Goal: Register for event/course

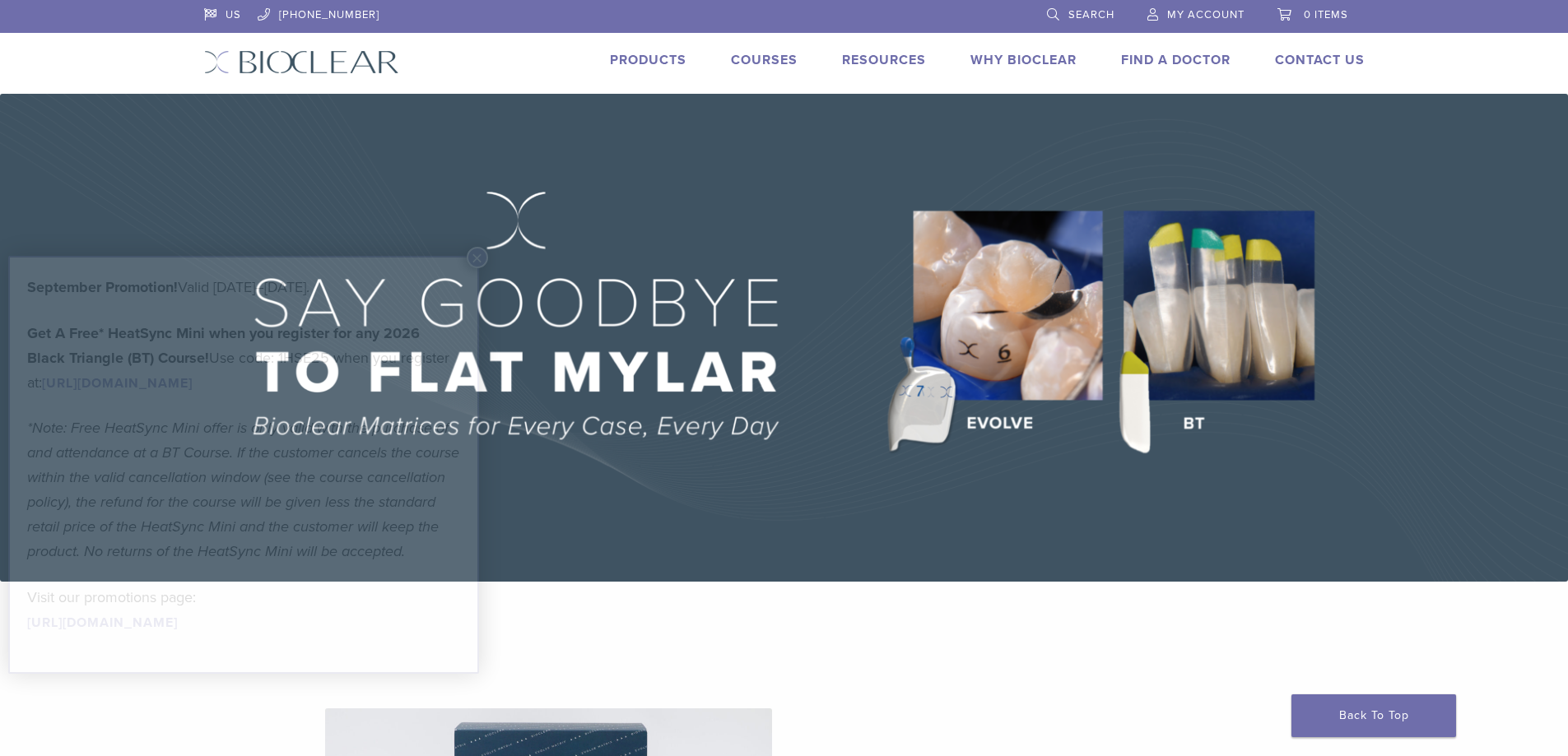
click at [1216, 370] on img at bounding box center [784, 337] width 1568 height 488
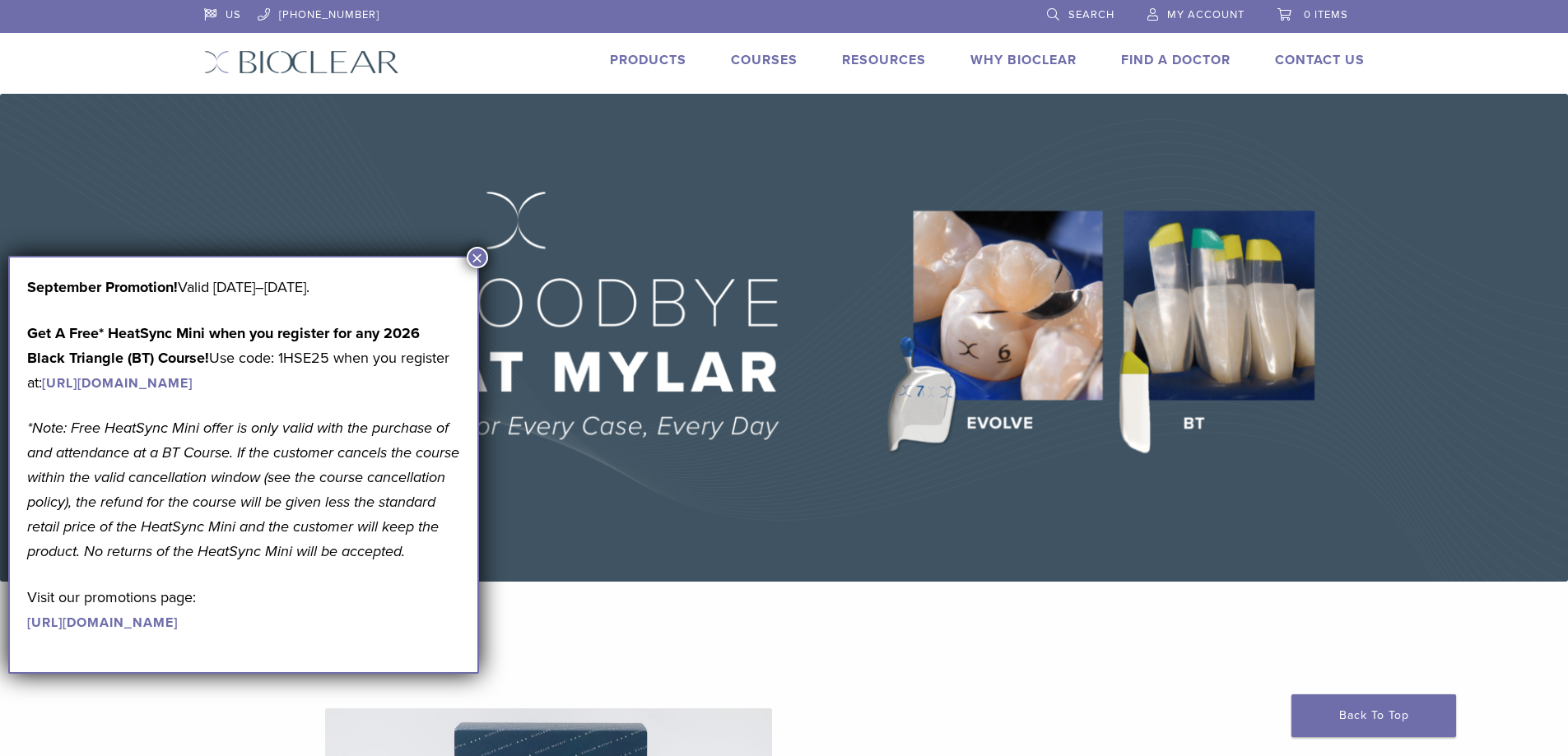
click at [1057, 497] on img at bounding box center [784, 337] width 1568 height 488
click at [478, 255] on button "×" at bounding box center [477, 257] width 21 height 21
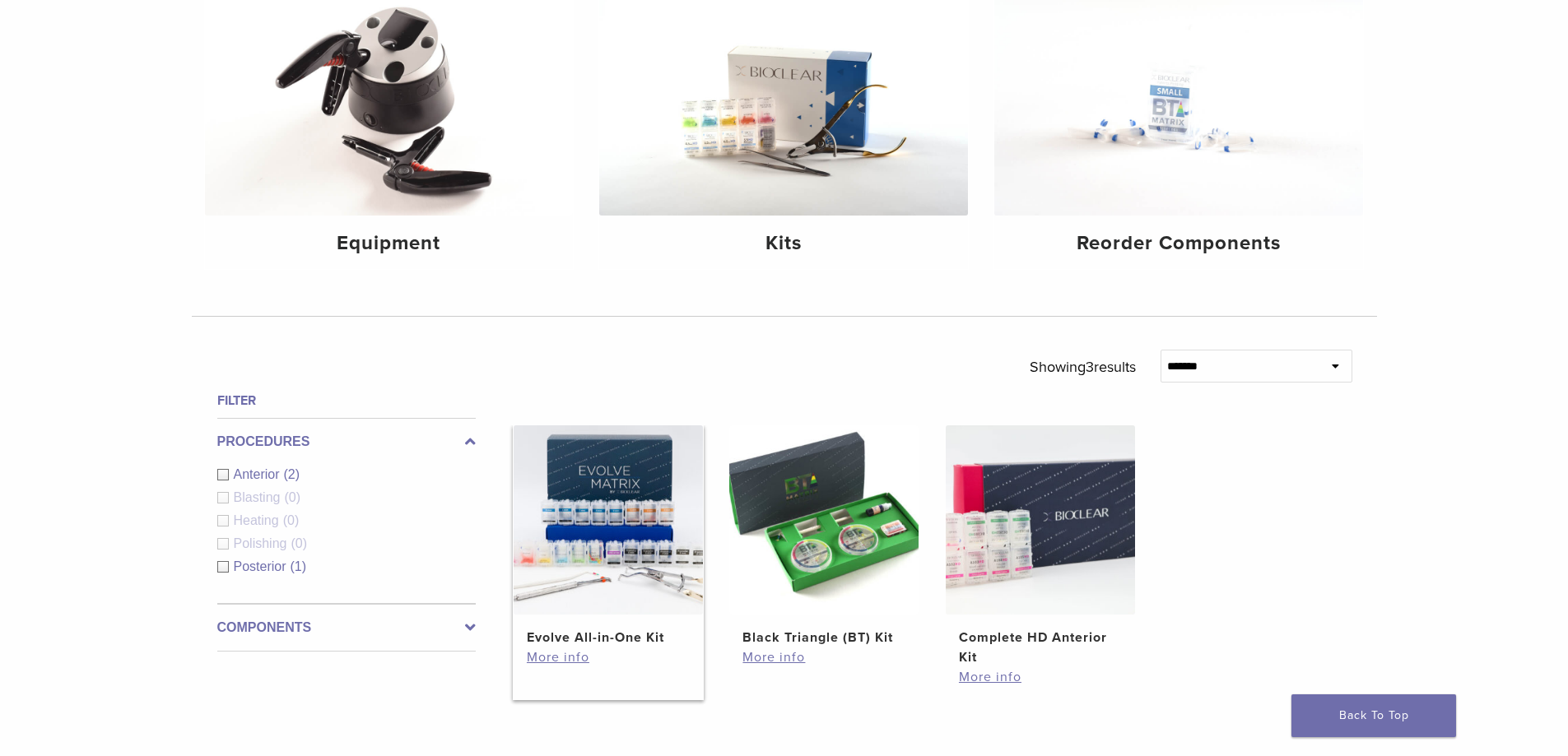
scroll to position [82, 0]
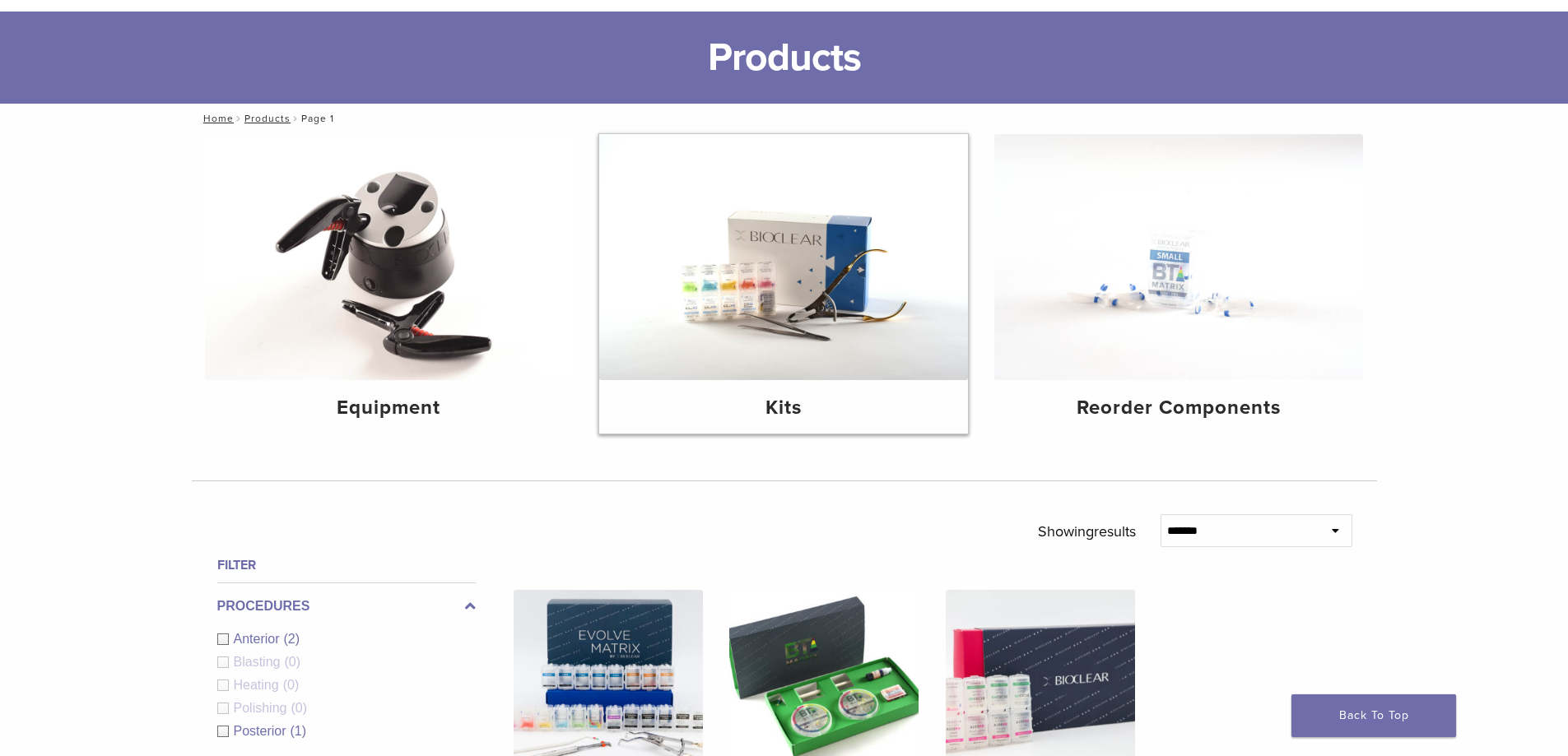
click at [642, 247] on img at bounding box center [784, 257] width 369 height 246
click at [728, 300] on img at bounding box center [784, 257] width 369 height 246
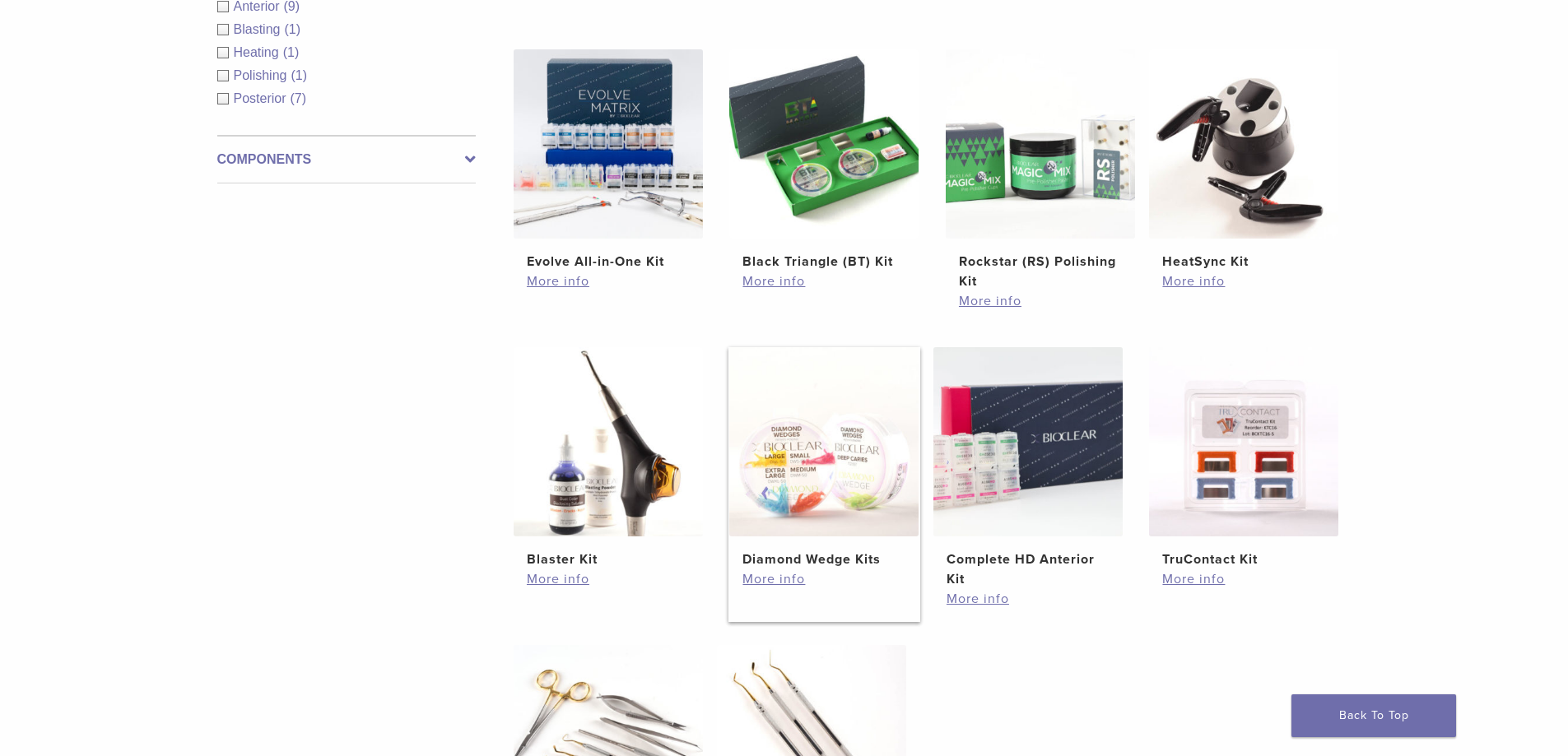
scroll to position [329, 0]
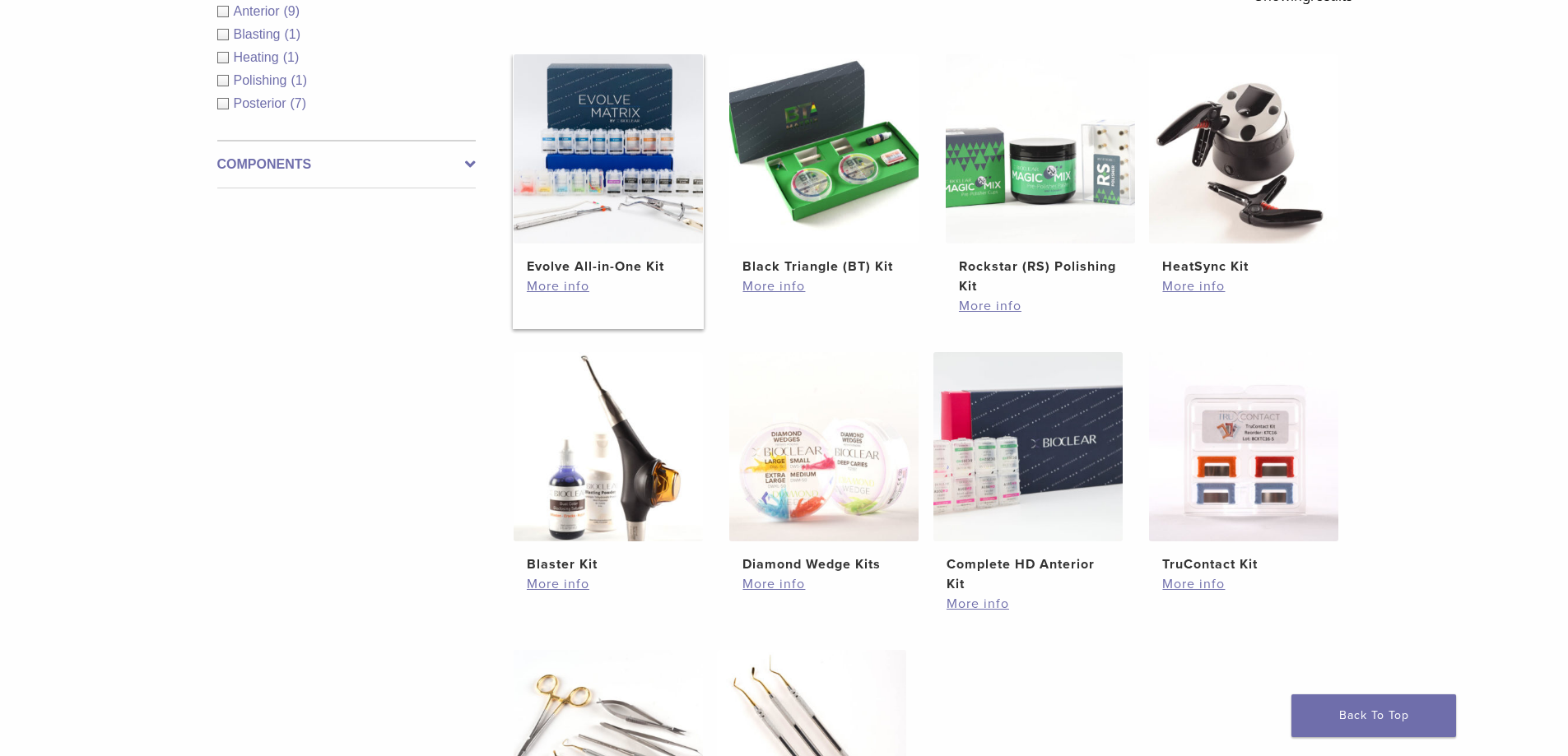
click at [633, 131] on img at bounding box center [608, 149] width 190 height 189
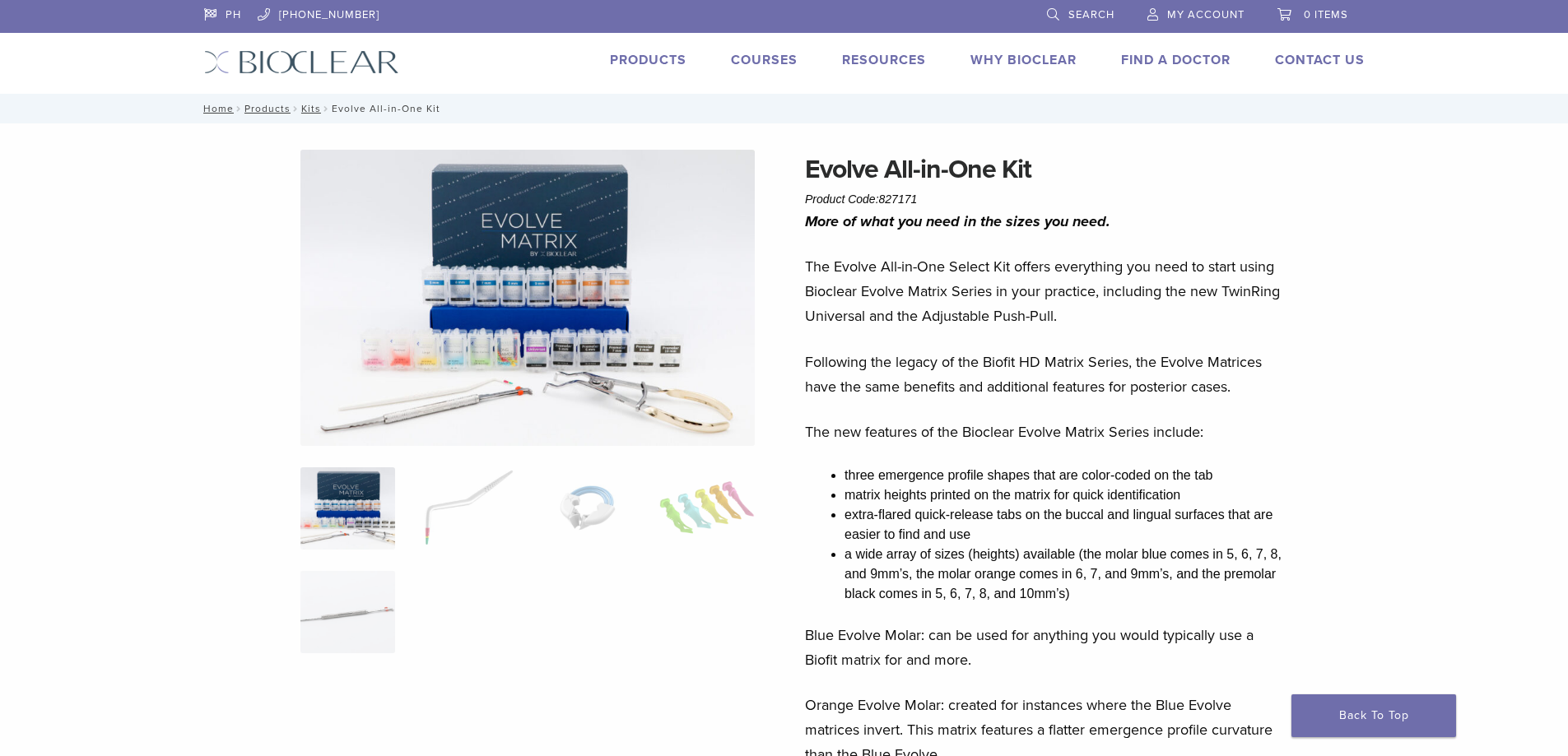
click at [480, 305] on img at bounding box center [528, 297] width 455 height 296
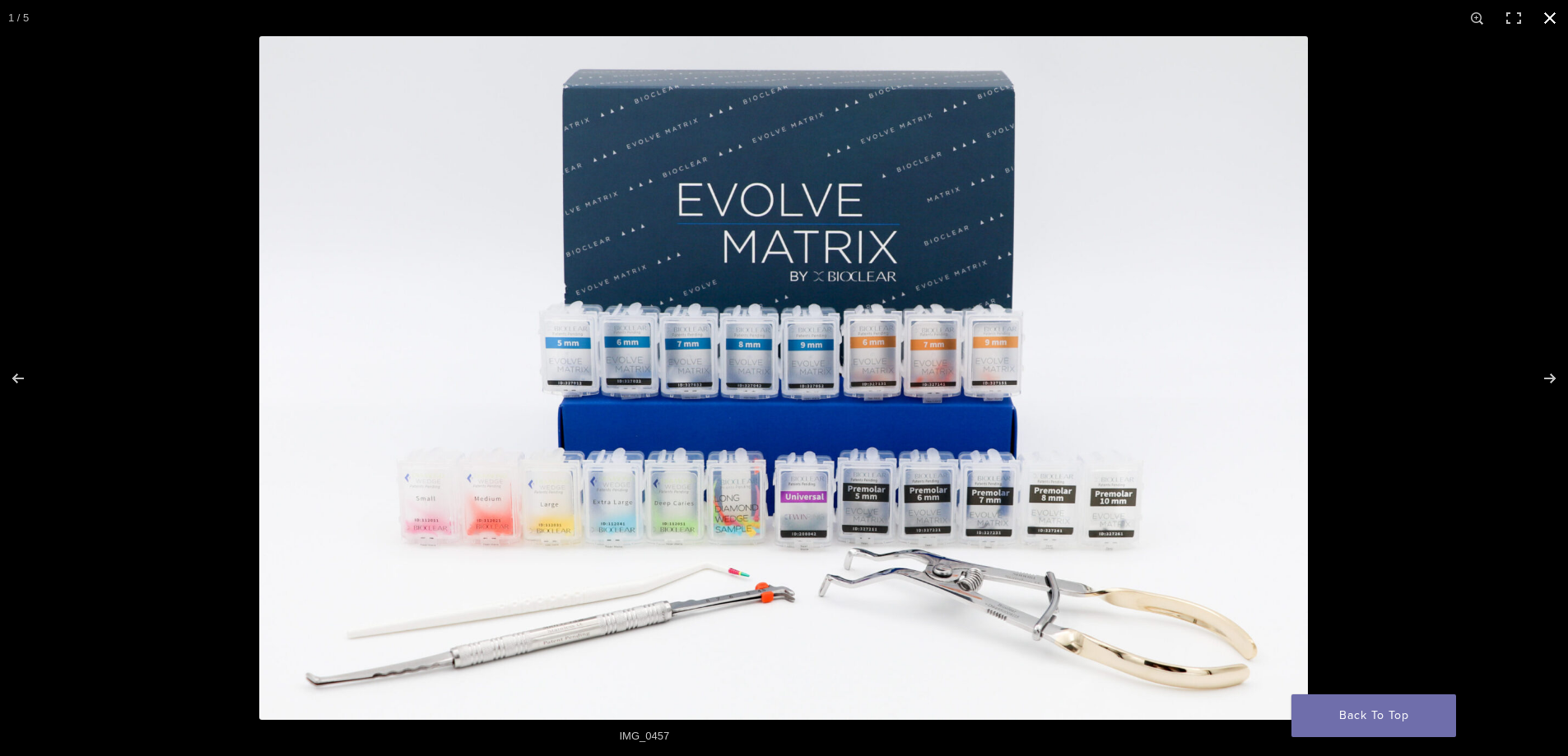
click at [1381, 195] on div at bounding box center [1043, 415] width 1568 height 756
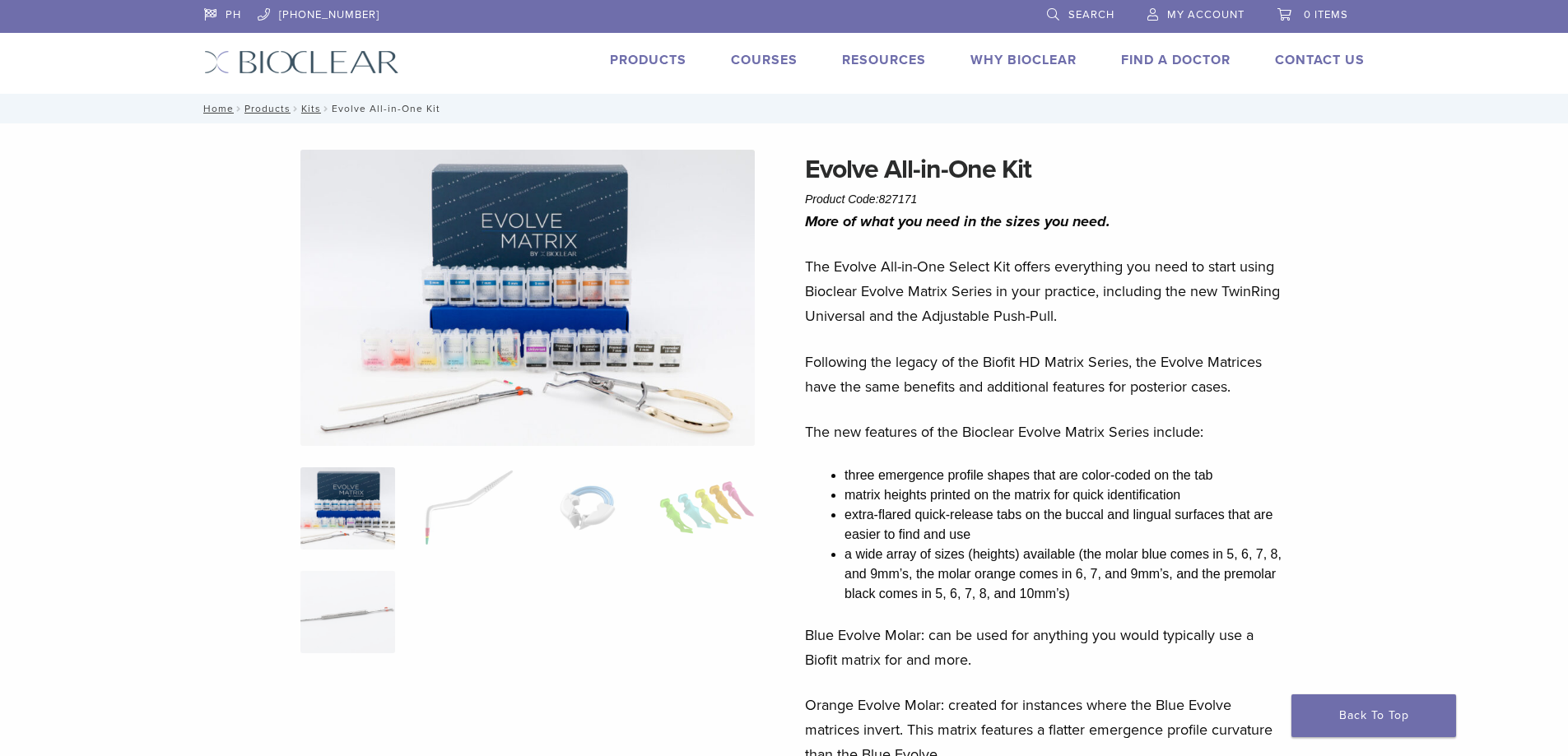
click at [620, 64] on link "Products" at bounding box center [648, 59] width 76 height 16
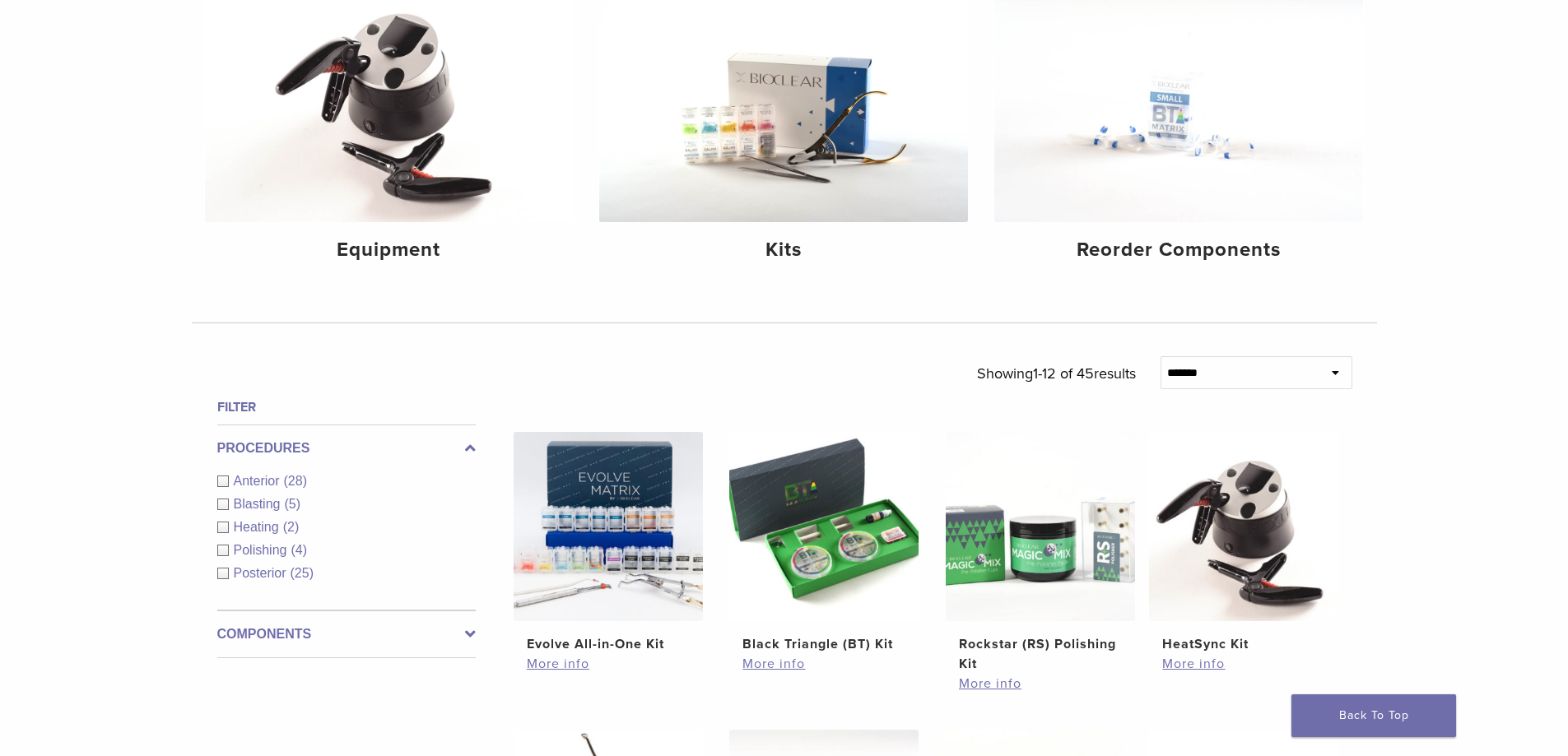
scroll to position [247, 0]
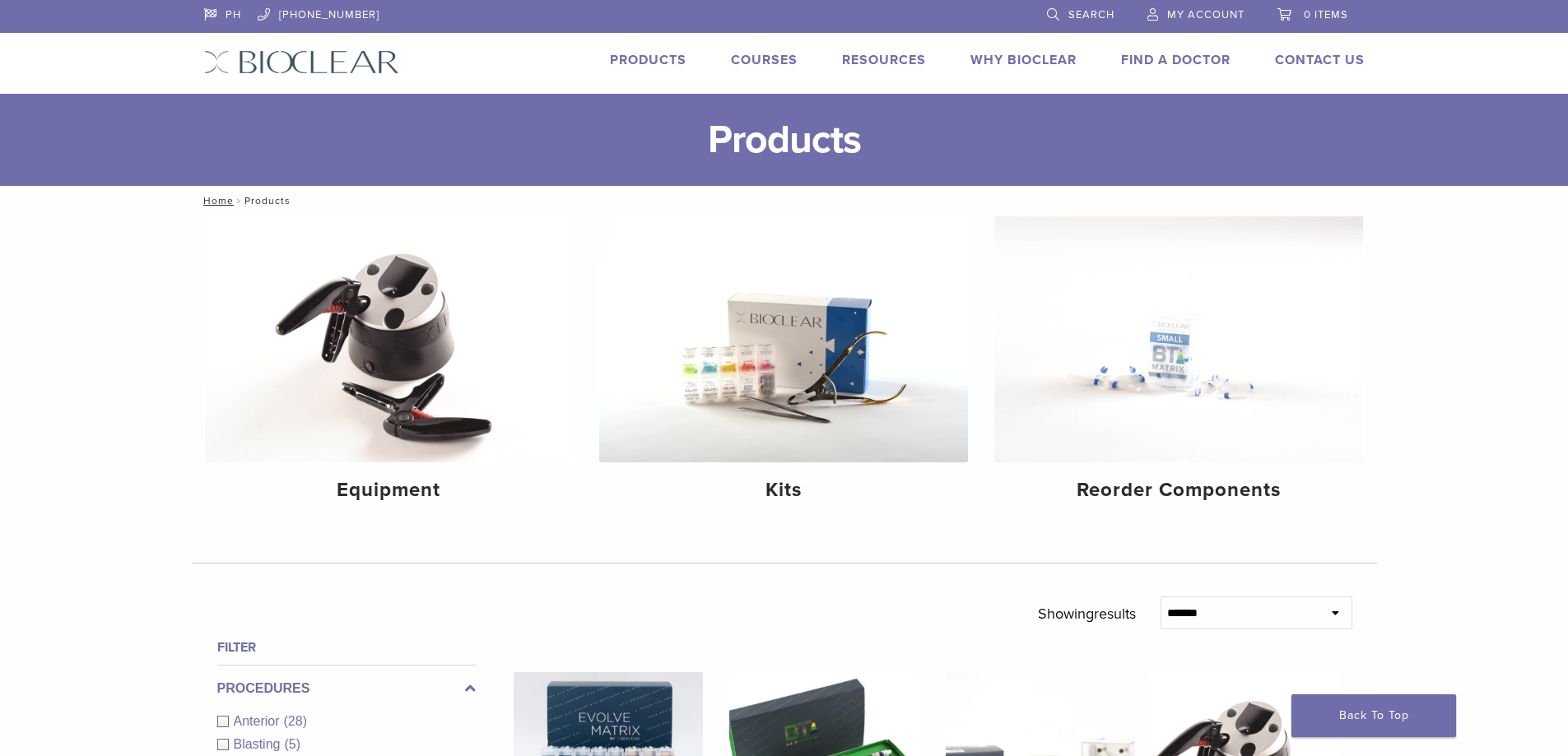
click at [797, 57] on div "Products Courses Resources Expand child menu Technique Guides, IFU, & SDS Why B…" at bounding box center [894, 62] width 990 height 24
click at [778, 65] on link "Courses" at bounding box center [764, 59] width 66 height 16
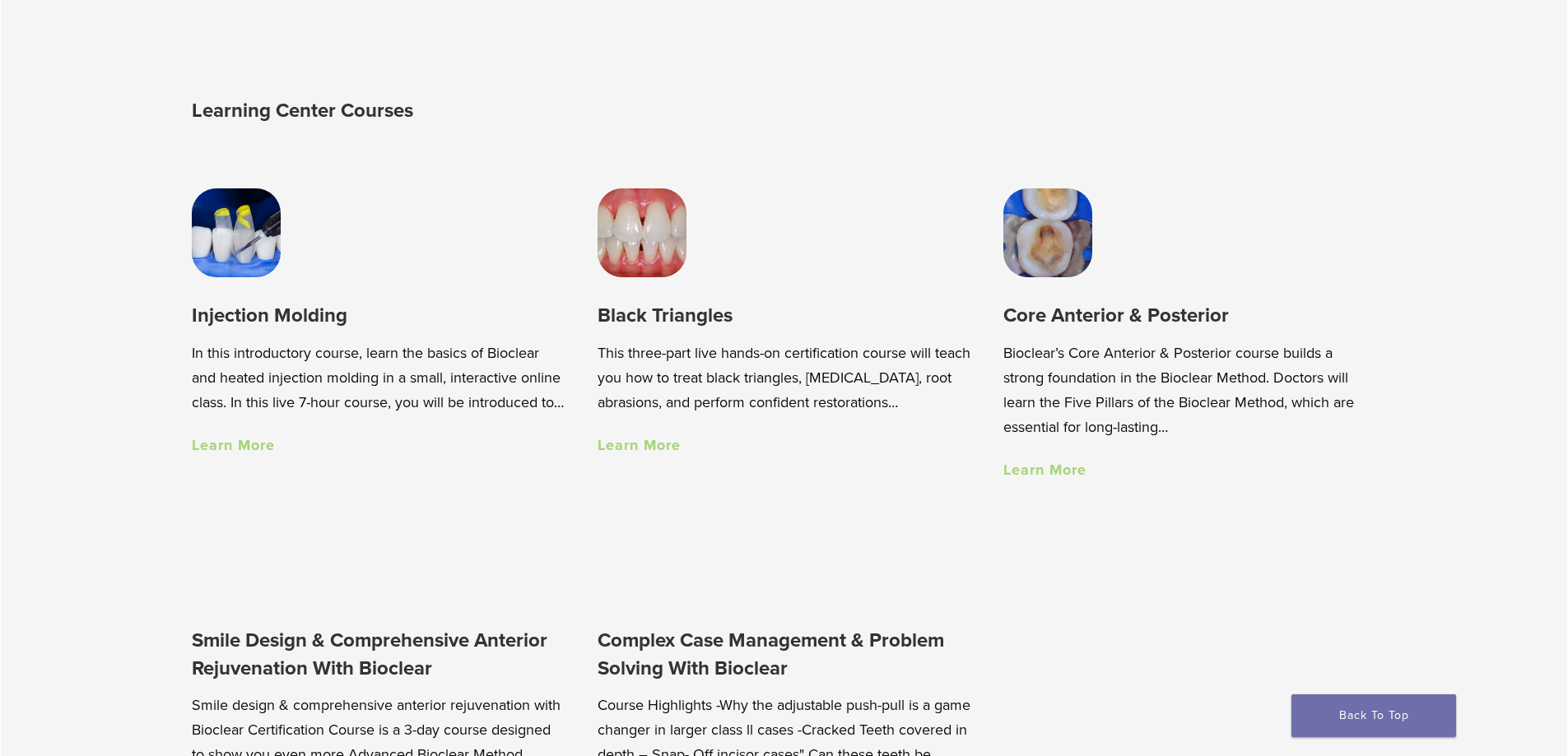
scroll to position [1399, 0]
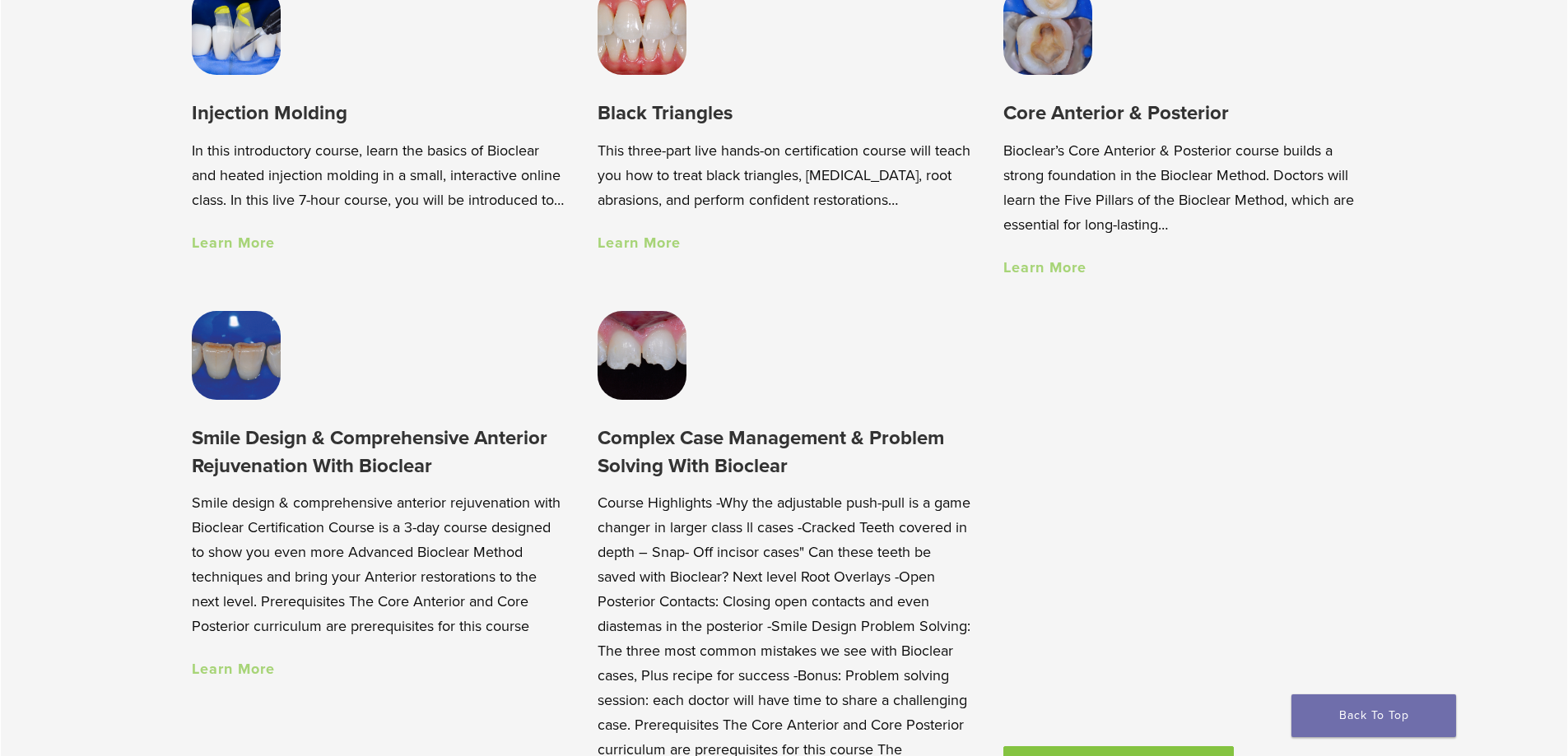
click at [241, 42] on img at bounding box center [236, 31] width 89 height 89
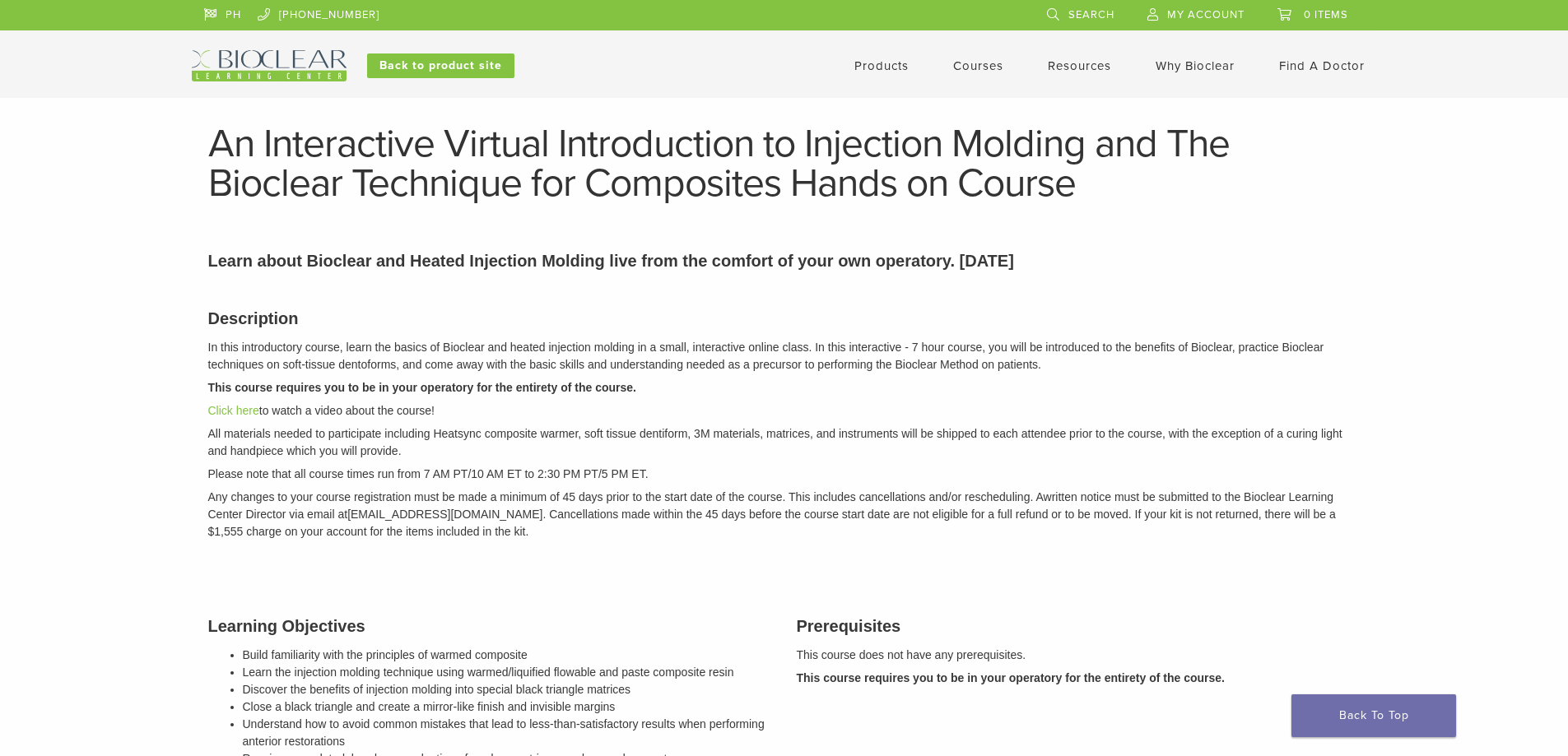
drag, startPoint x: 0, startPoint y: 0, endPoint x: 607, endPoint y: 285, distance: 670.6
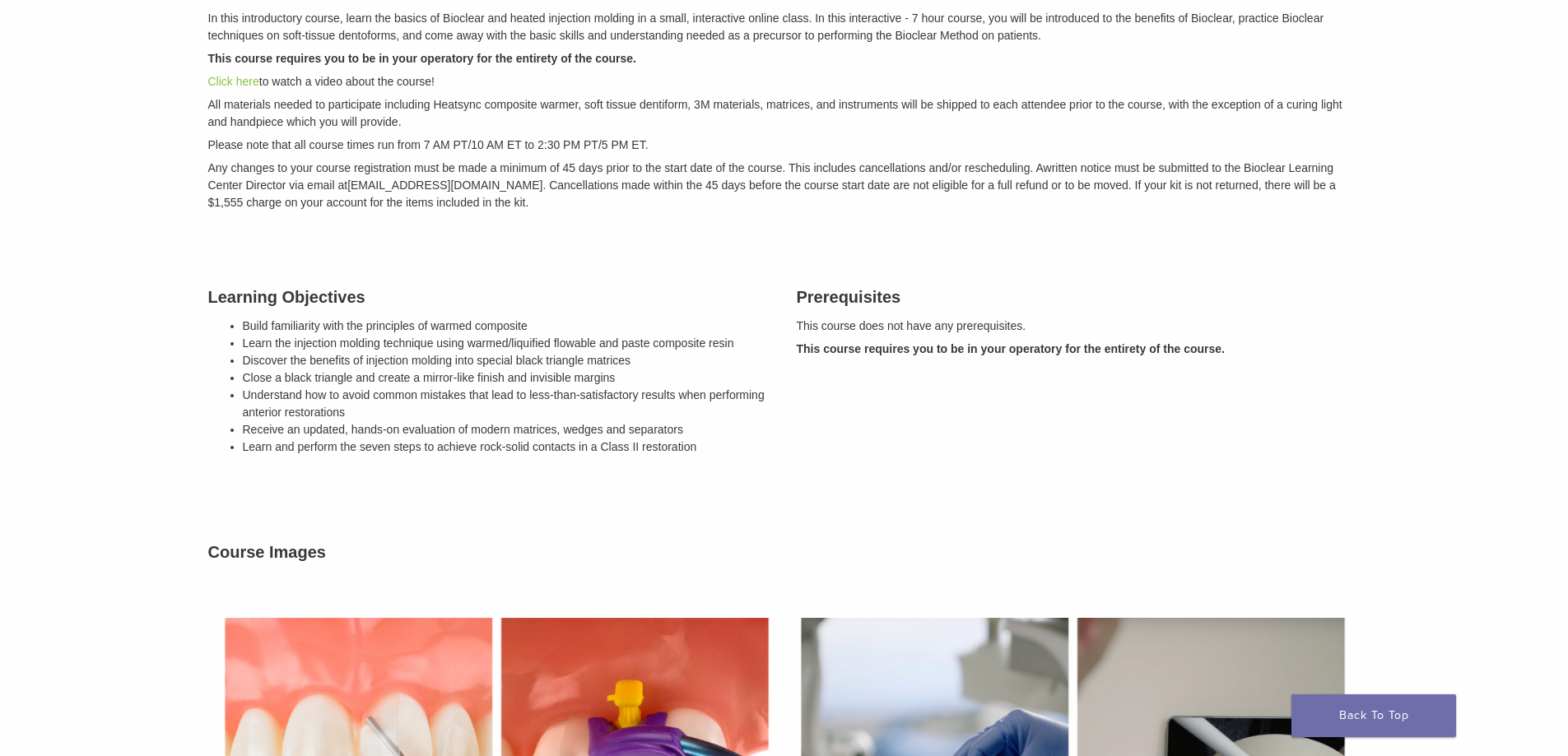
scroll to position [658, 0]
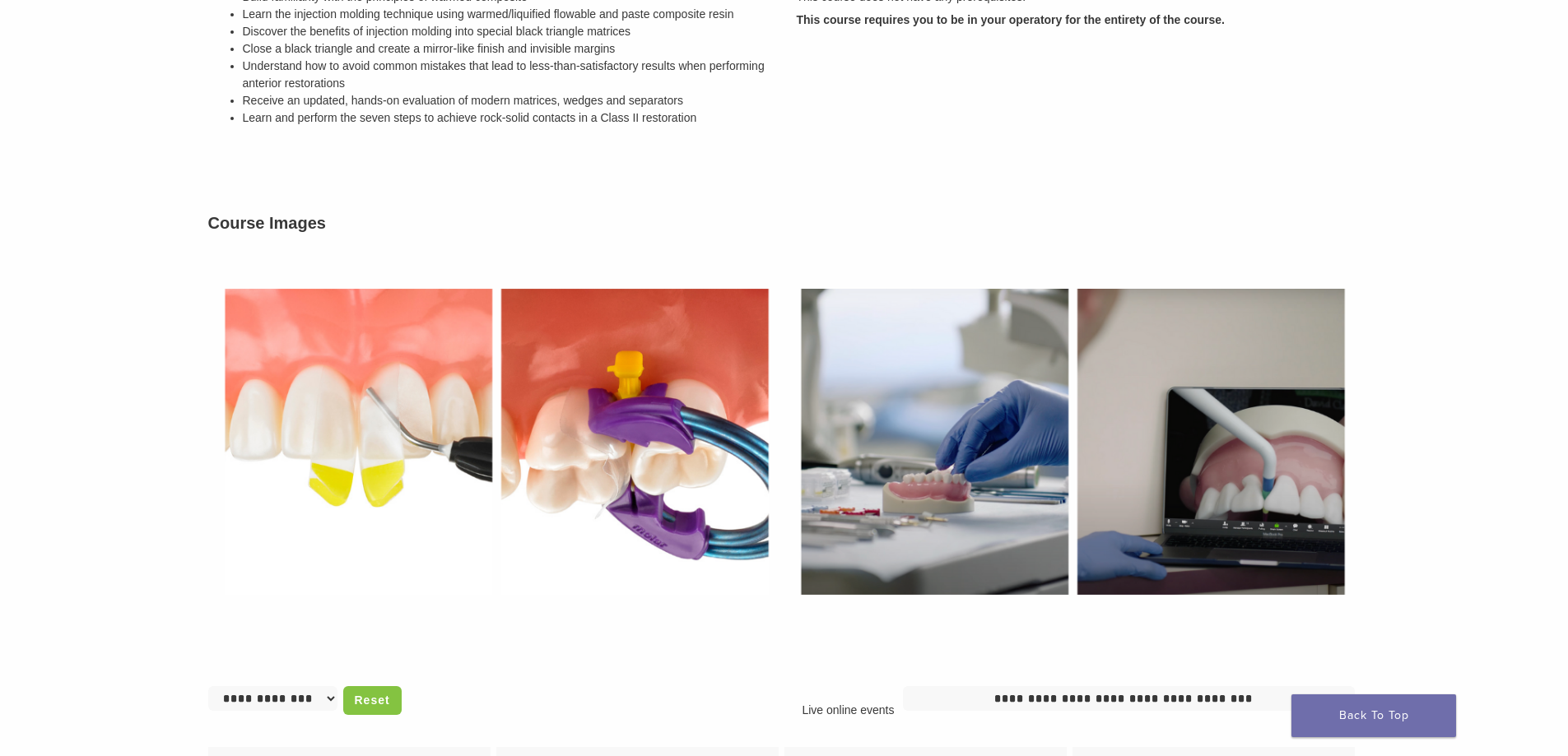
click at [383, 422] on img at bounding box center [496, 442] width 576 height 397
click at [387, 416] on img at bounding box center [496, 442] width 576 height 397
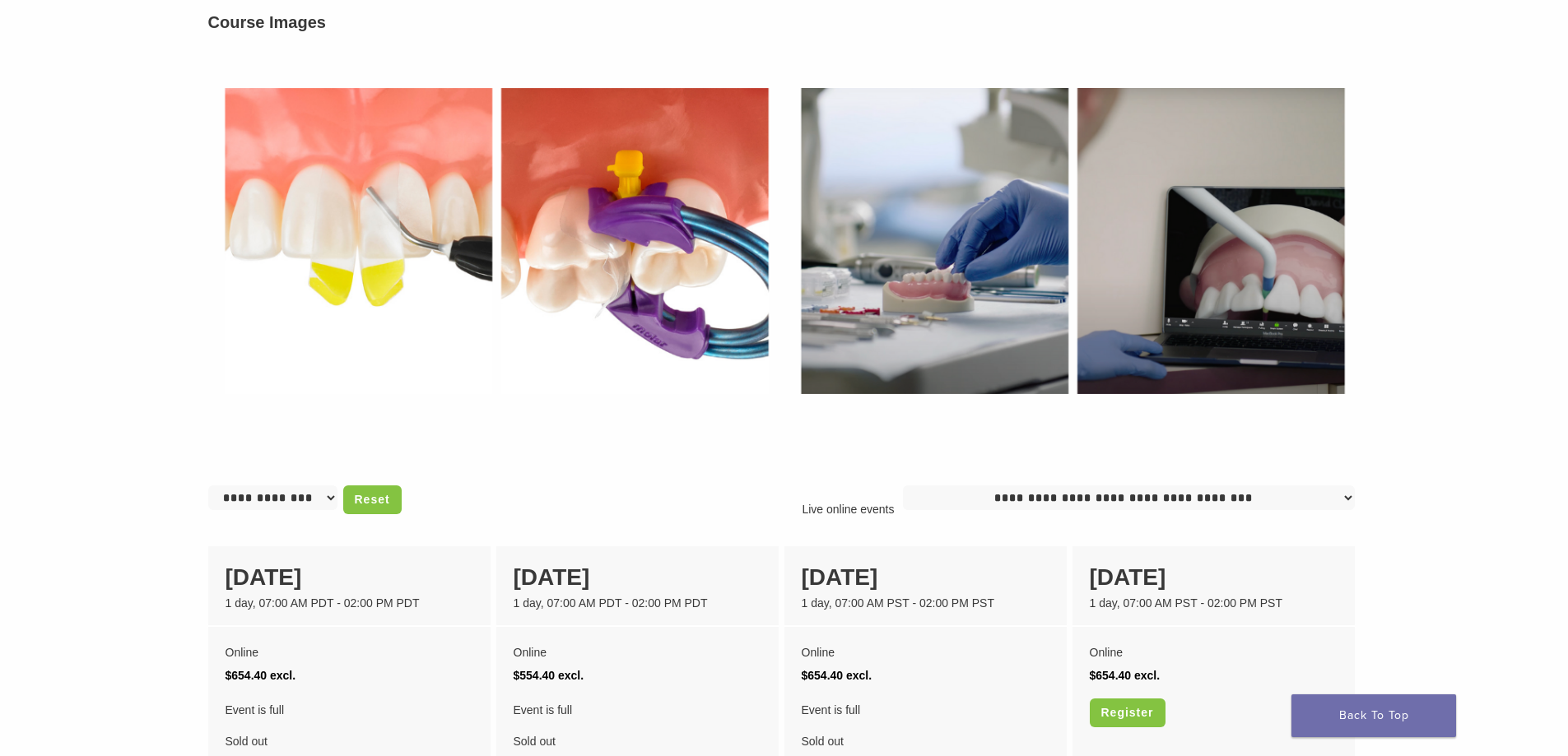
scroll to position [823, 0]
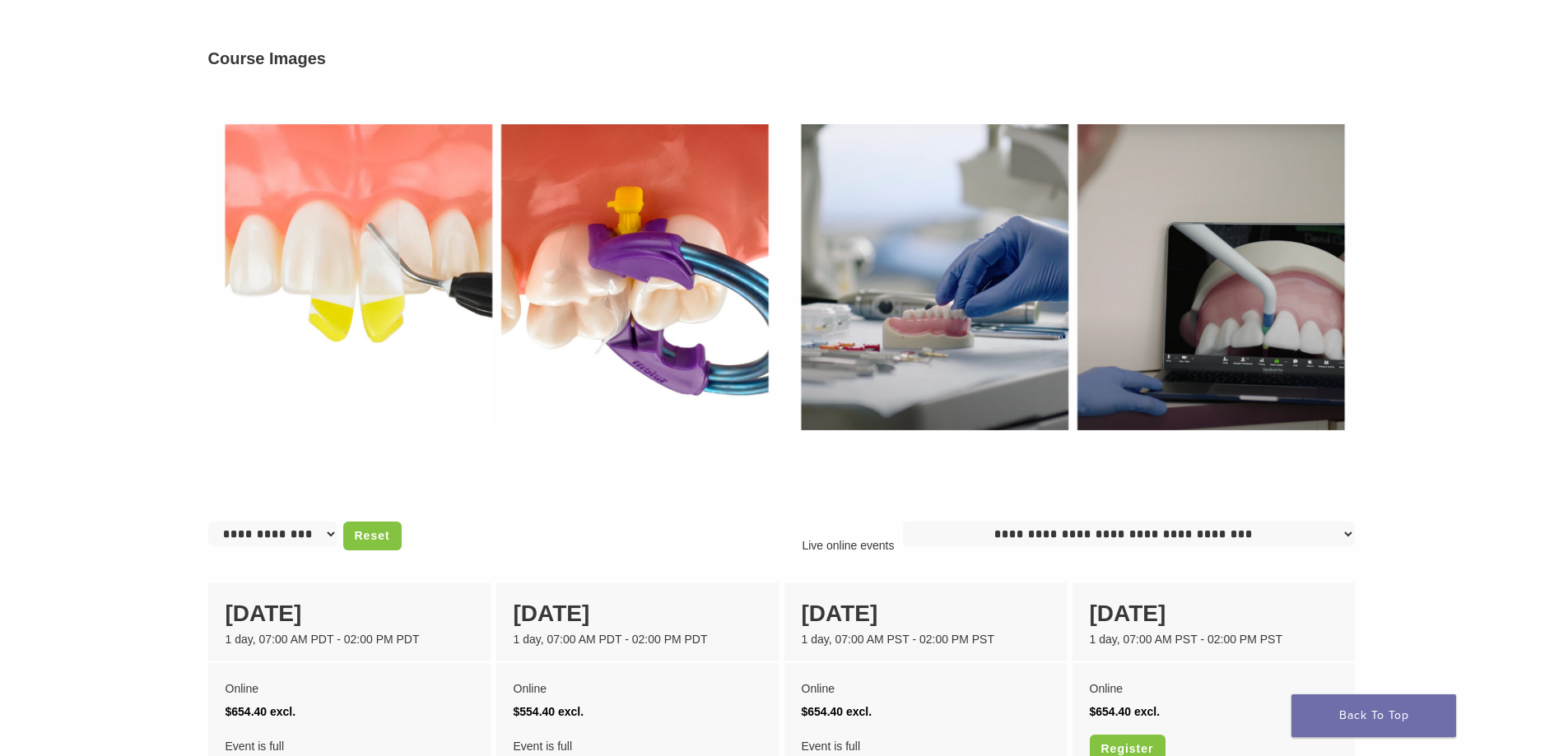
click at [363, 354] on img at bounding box center [496, 277] width 576 height 397
click at [490, 469] on img at bounding box center [496, 277] width 576 height 397
click at [897, 333] on img at bounding box center [1073, 277] width 576 height 397
click at [897, 333] on img at bounding box center [1073, 277] width 576 height 397
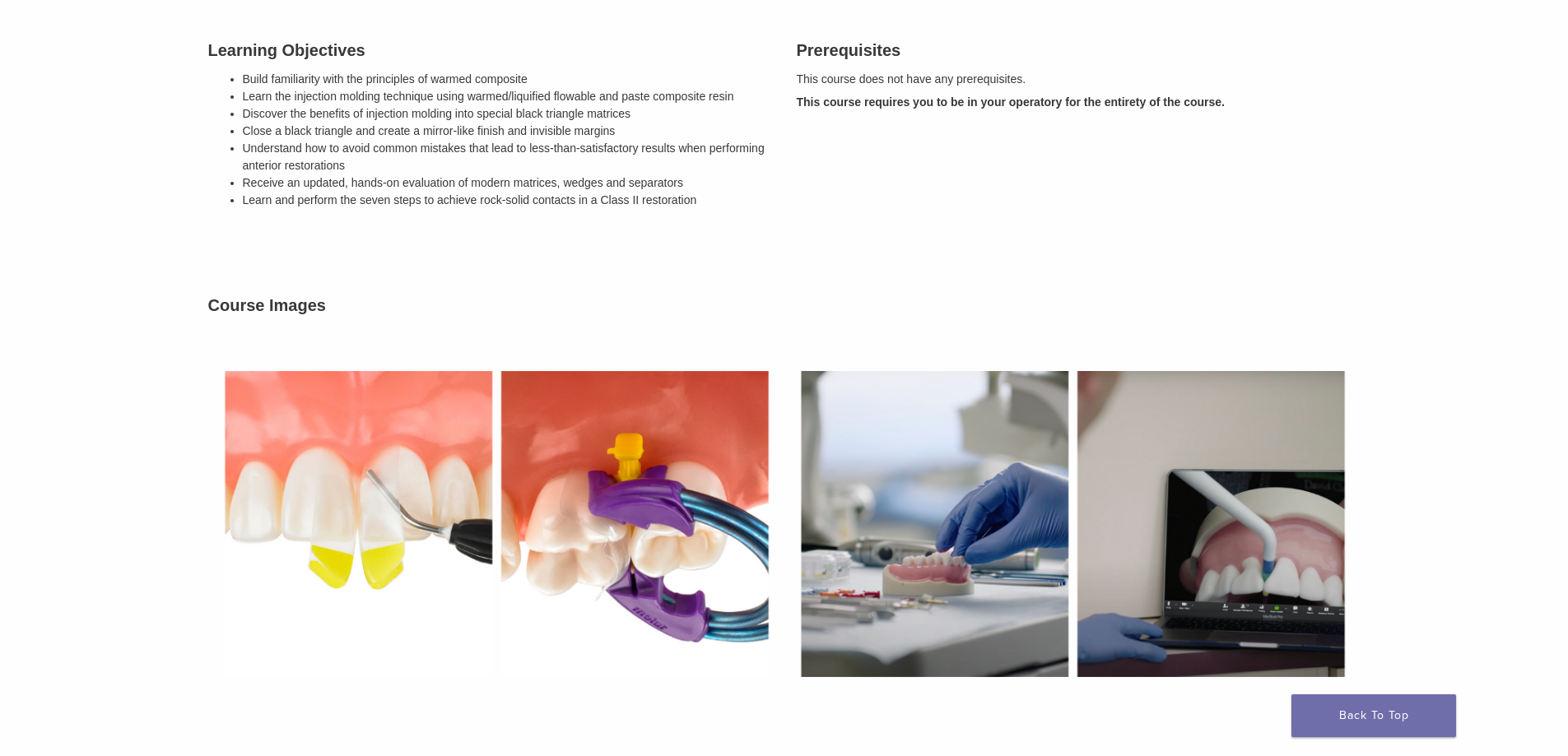
click at [276, 426] on img at bounding box center [496, 524] width 576 height 397
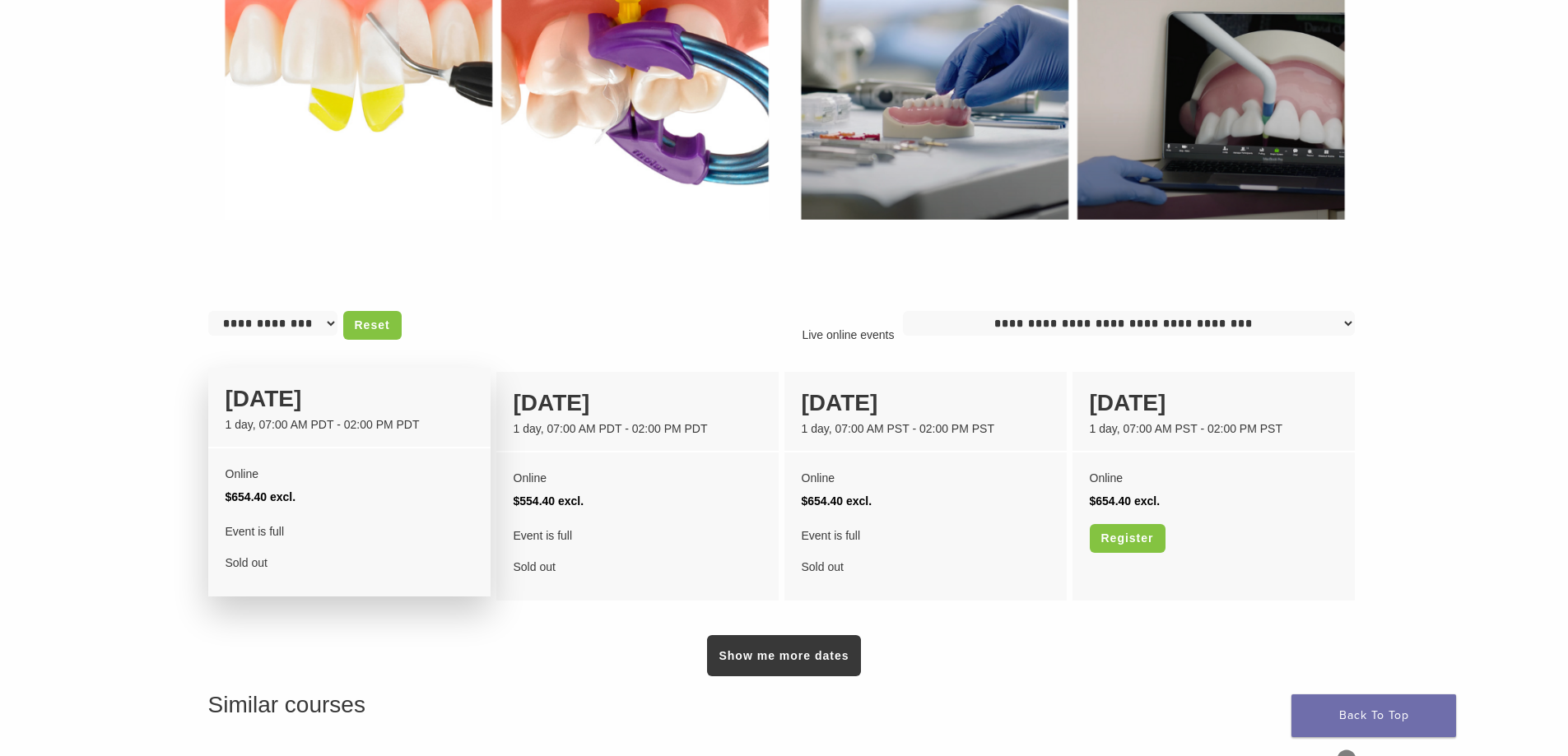
scroll to position [987, 0]
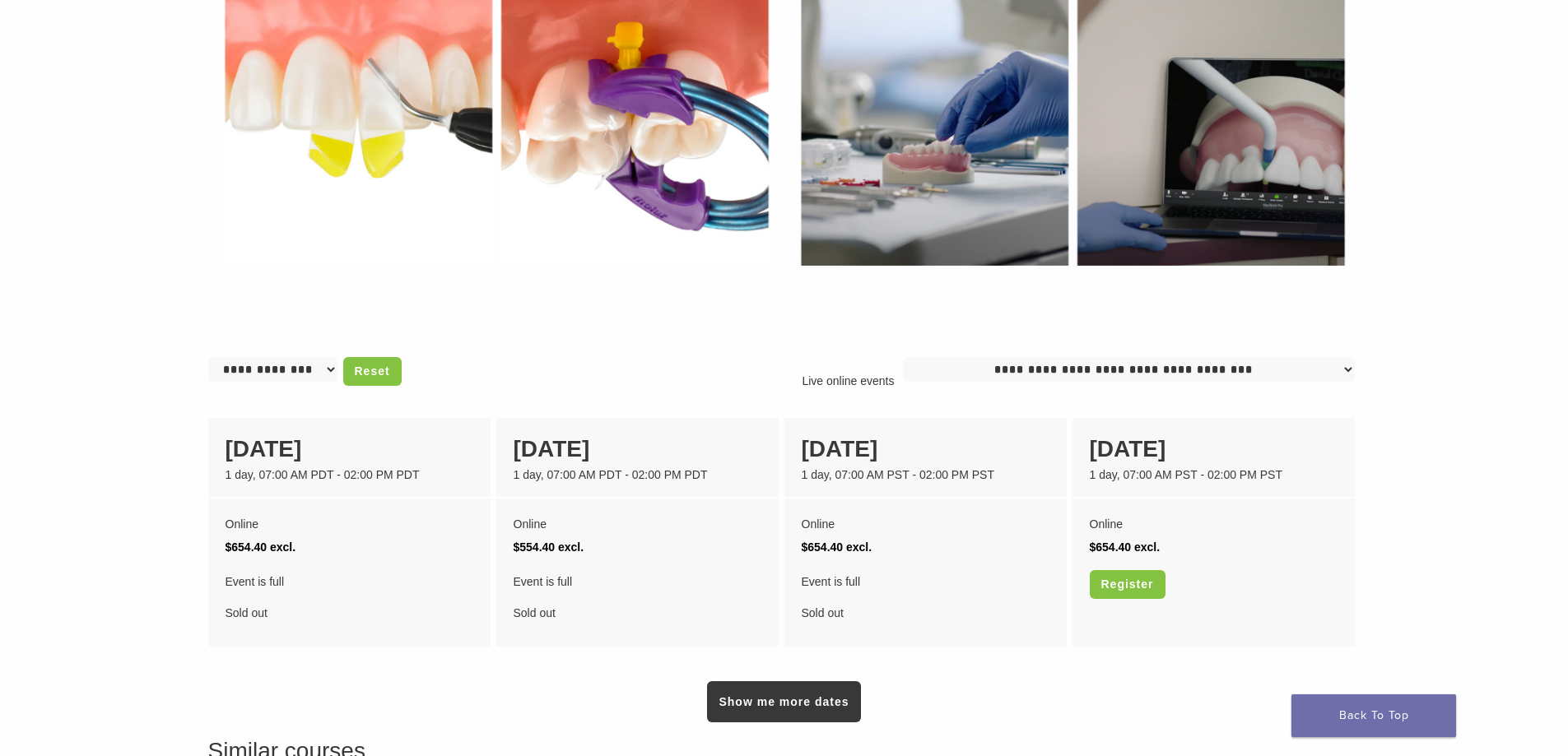
drag, startPoint x: 341, startPoint y: 0, endPoint x: 308, endPoint y: 100, distance: 105.3
click at [308, 100] on img at bounding box center [496, 112] width 576 height 397
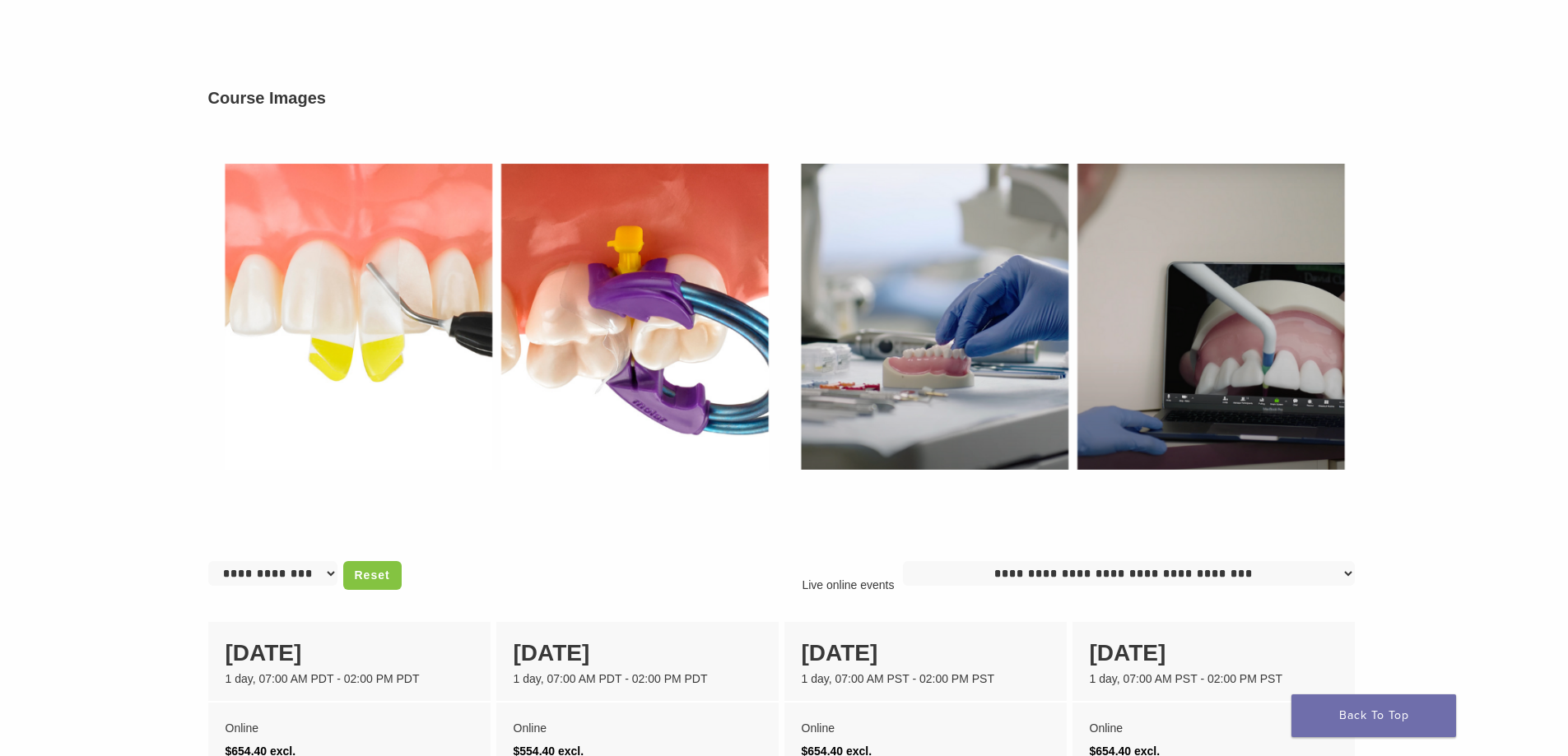
scroll to position [741, 0]
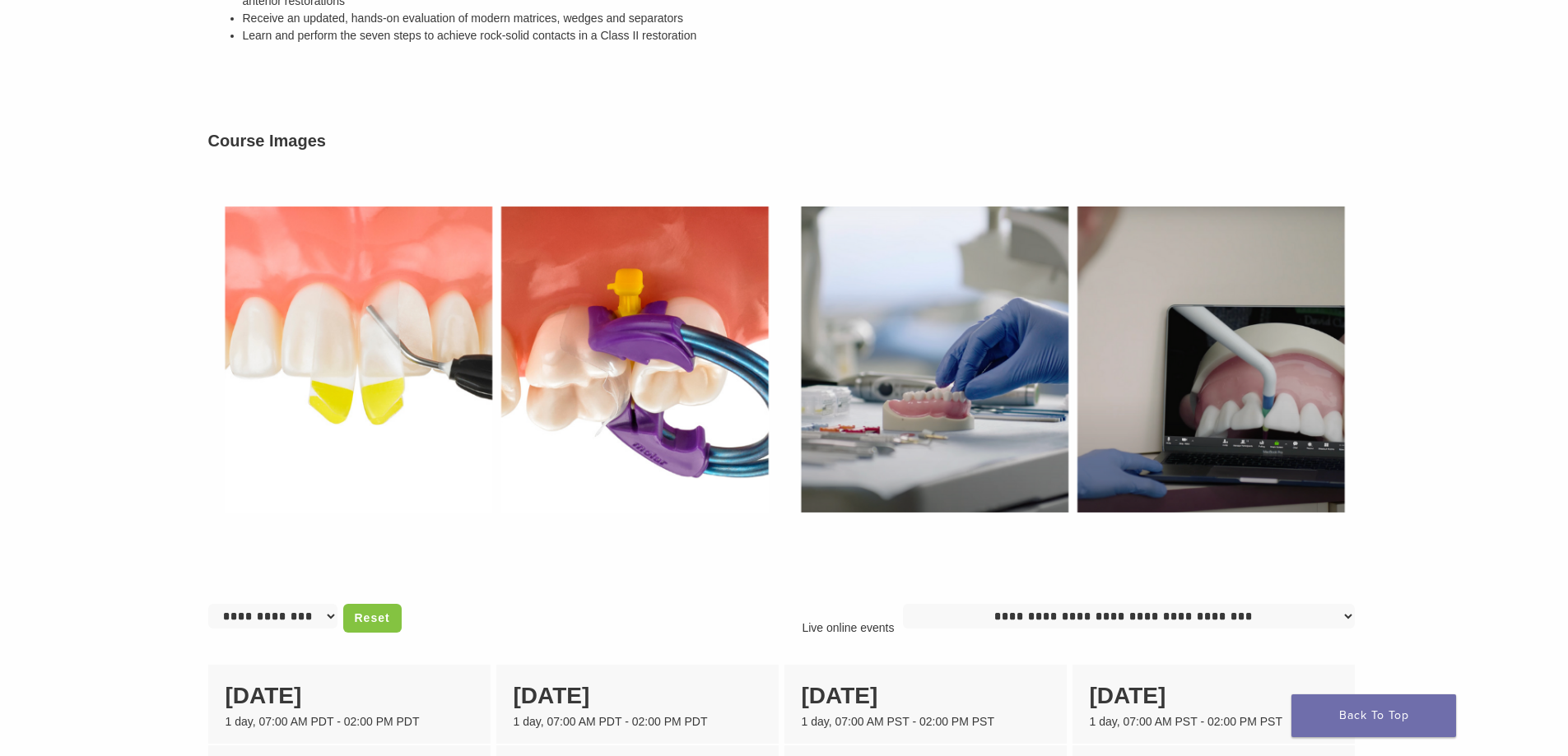
drag, startPoint x: 463, startPoint y: 180, endPoint x: 379, endPoint y: 189, distance: 84.5
drag, startPoint x: 567, startPoint y: 359, endPoint x: 786, endPoint y: 353, distance: 219.1
click at [786, 353] on img at bounding box center [1073, 359] width 576 height 397
click at [621, 414] on img at bounding box center [496, 359] width 576 height 397
click at [363, 353] on img at bounding box center [496, 359] width 576 height 397
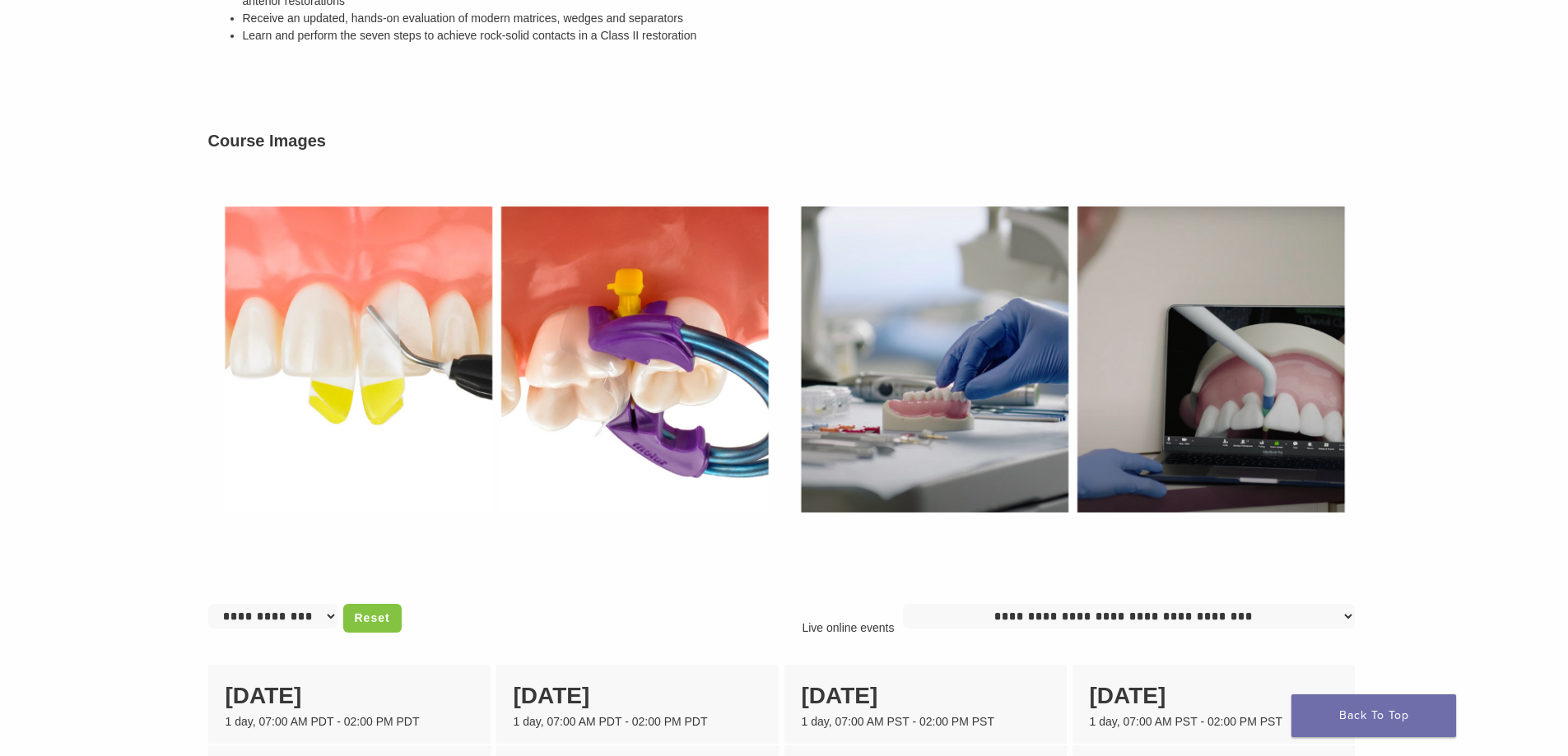
click at [361, 165] on img at bounding box center [496, 359] width 576 height 397
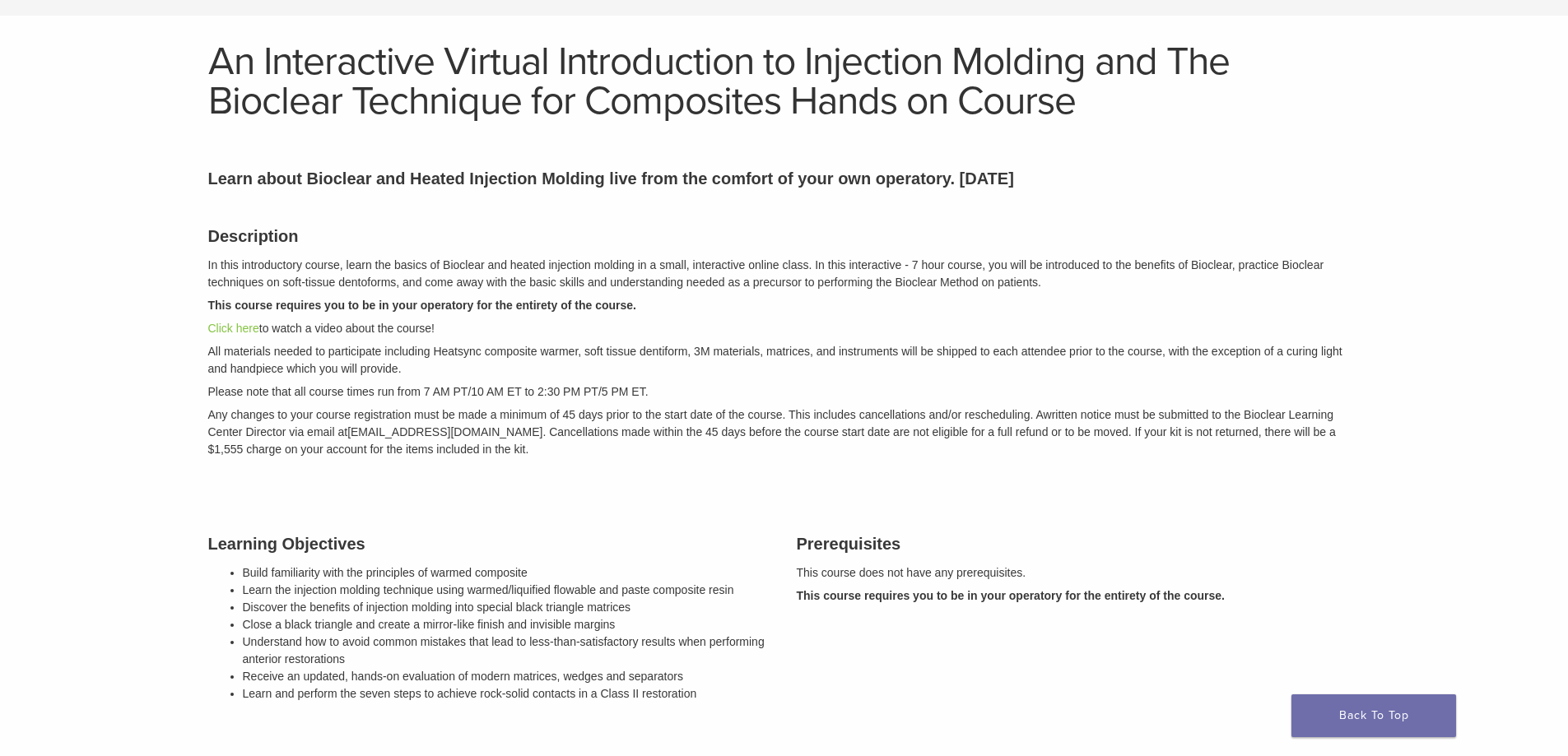
scroll to position [0, 0]
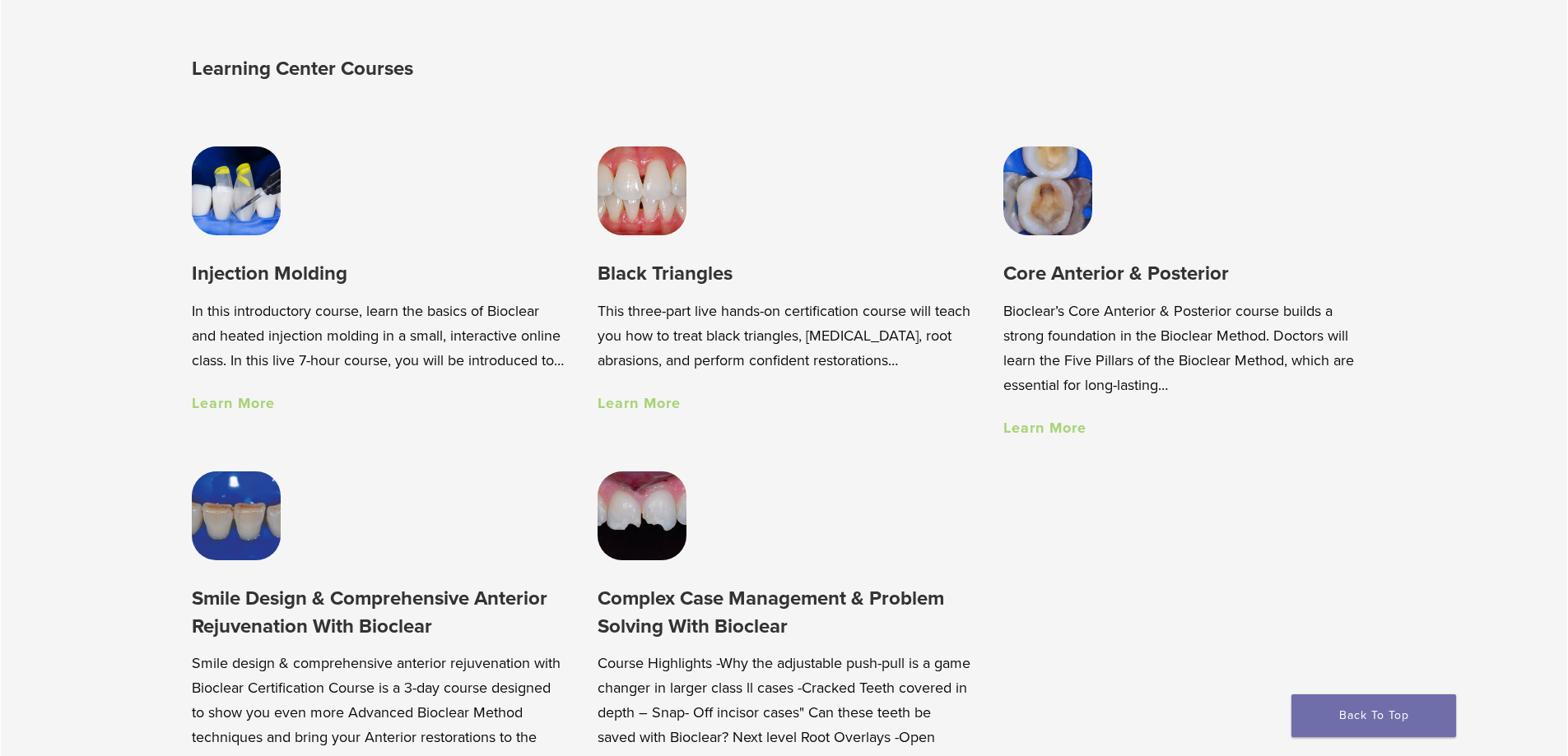
scroll to position [1234, 0]
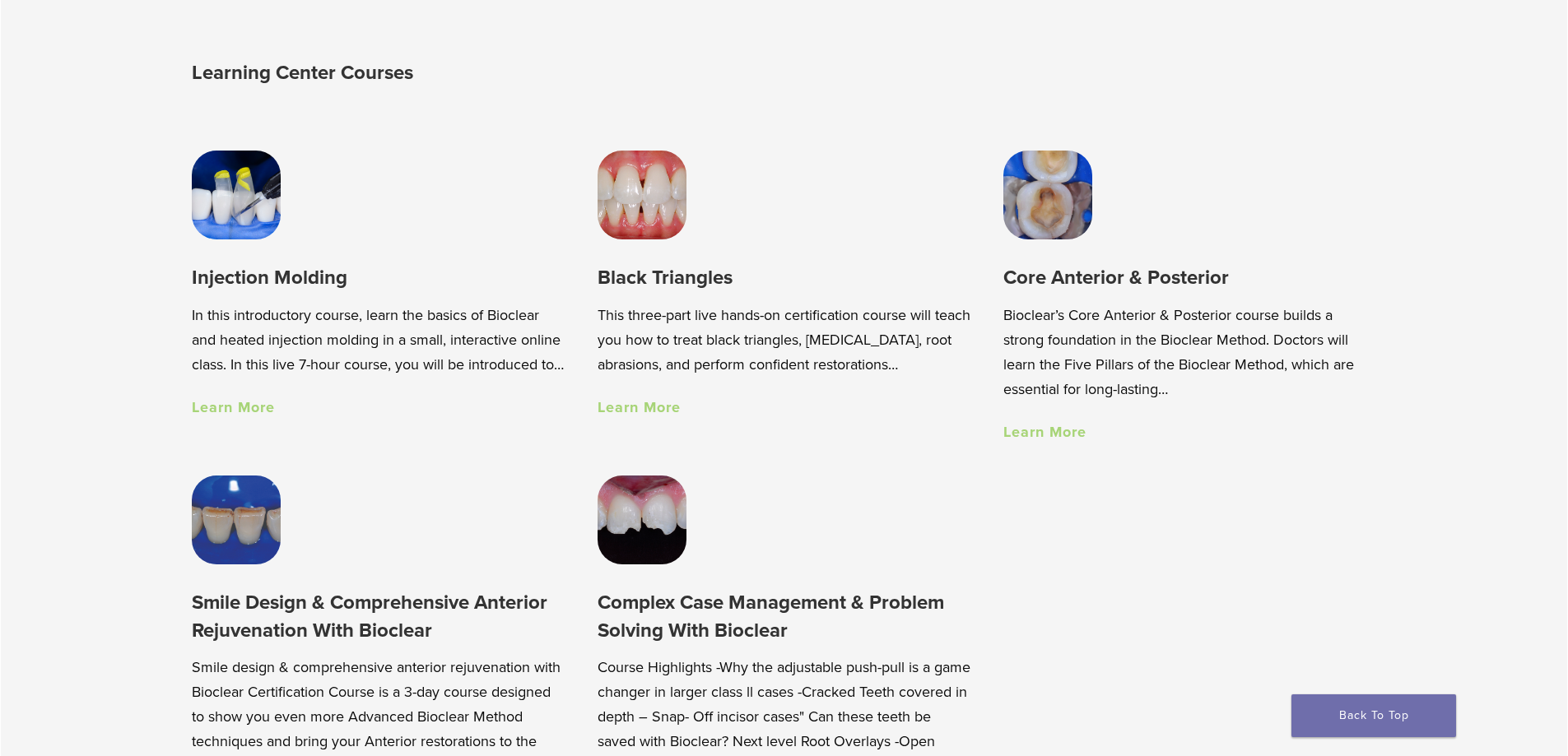
click at [324, 291] on h3 "Injection Molding" at bounding box center [378, 278] width 373 height 27
click at [456, 212] on link at bounding box center [378, 195] width 373 height 89
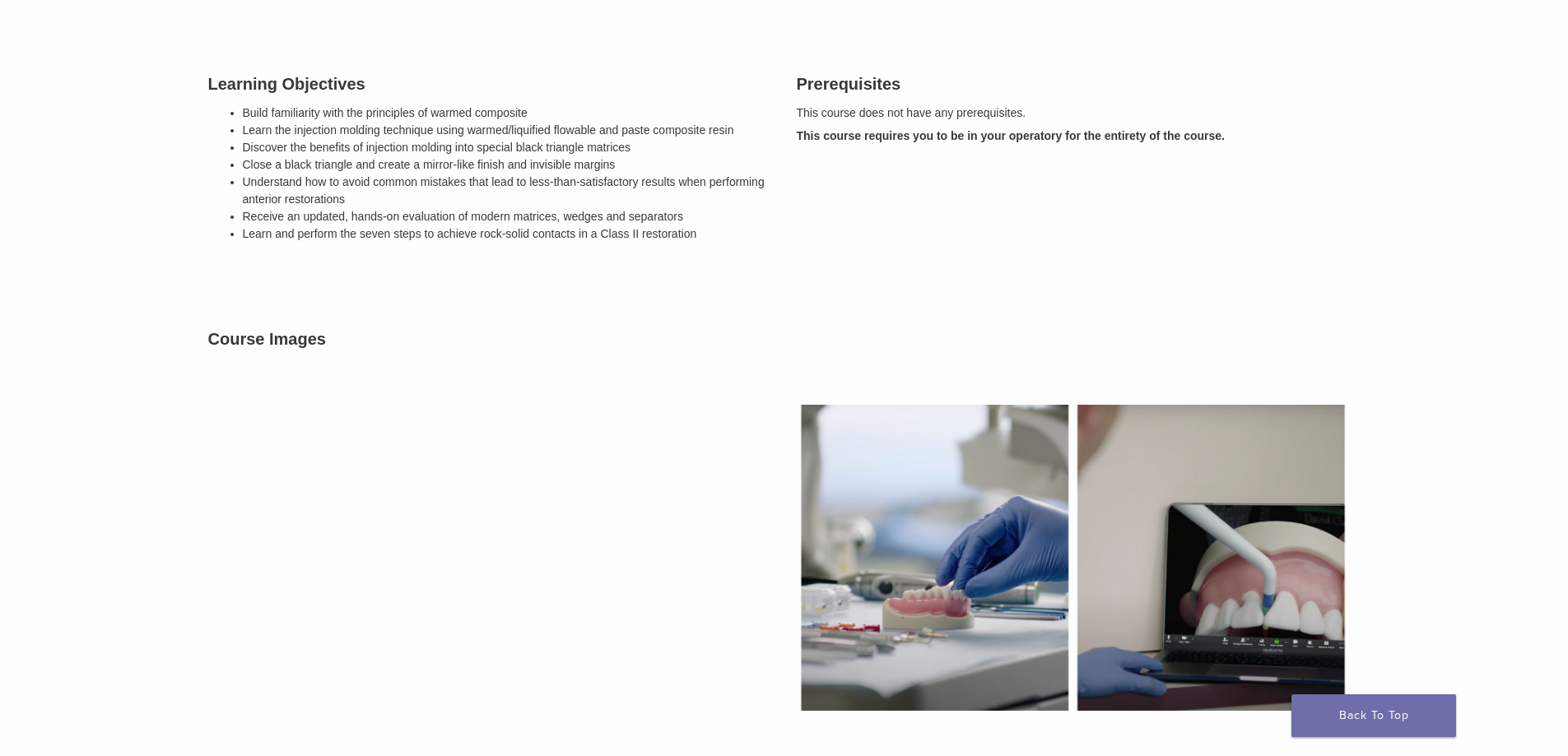
scroll to position [741, 0]
